Goal: Find specific page/section: Find specific page/section

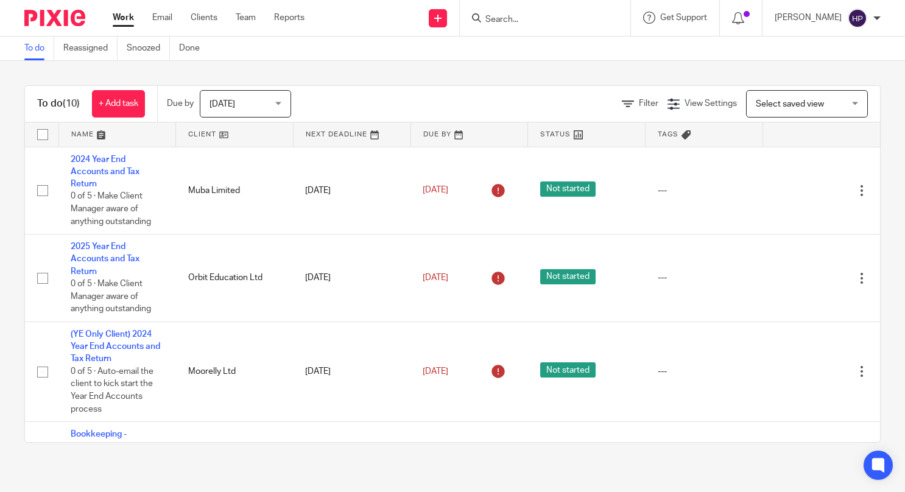
click at [565, 18] on input "Search" at bounding box center [539, 20] width 110 height 11
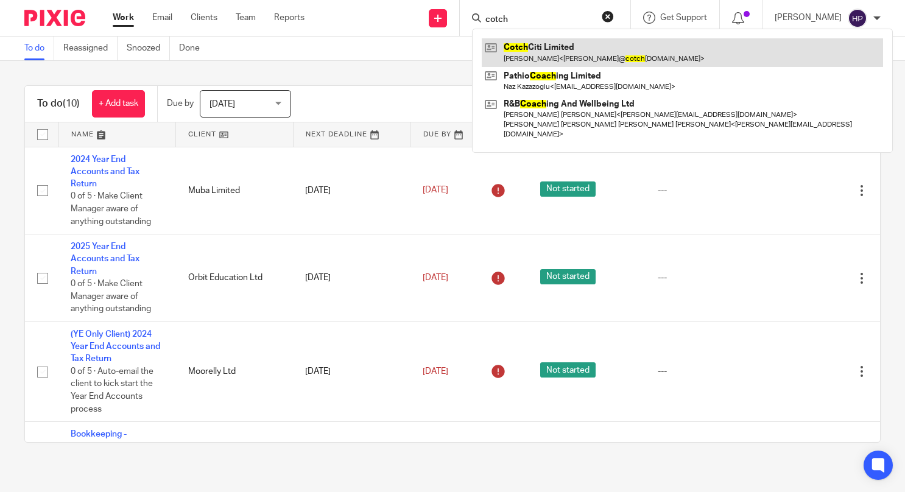
type input "cotch"
click at [563, 57] on link at bounding box center [683, 52] width 402 height 28
